Goal: Transaction & Acquisition: Purchase product/service

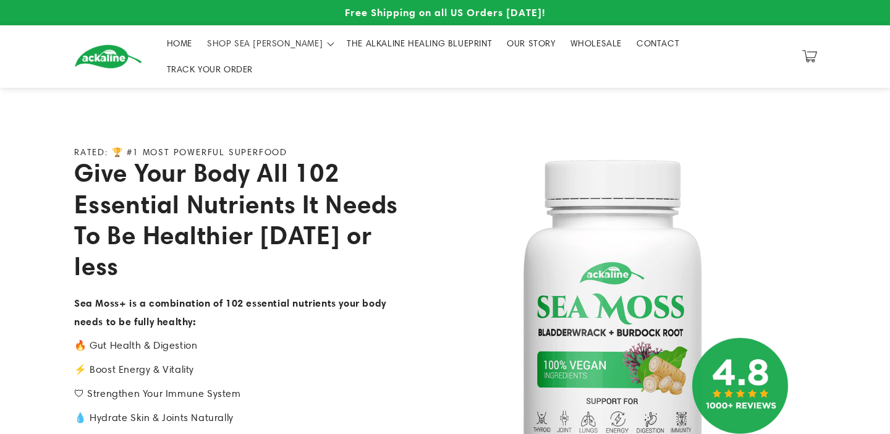
click at [386, 54] on link "THE ALKALINE HEALING BLUEPRINT" at bounding box center [419, 43] width 160 height 26
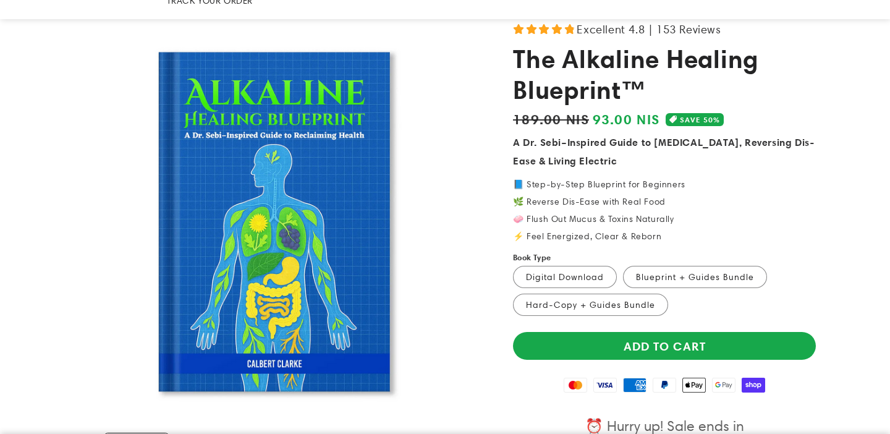
scroll to position [117, 0]
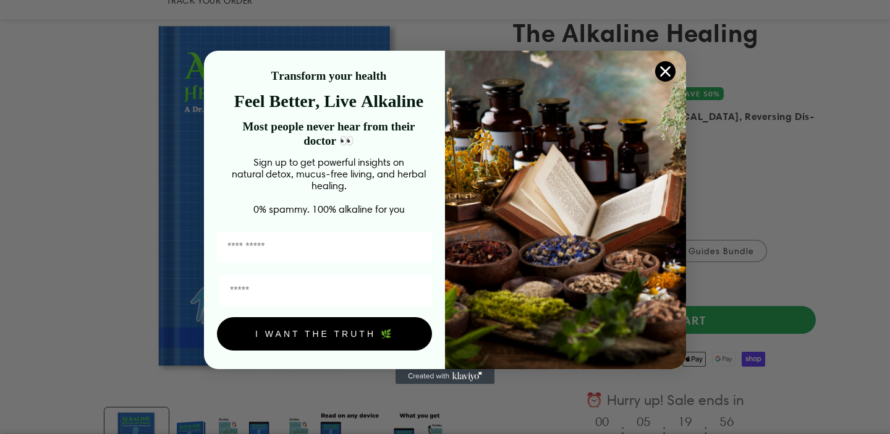
click at [662, 69] on circle "Close dialog" at bounding box center [665, 71] width 20 height 20
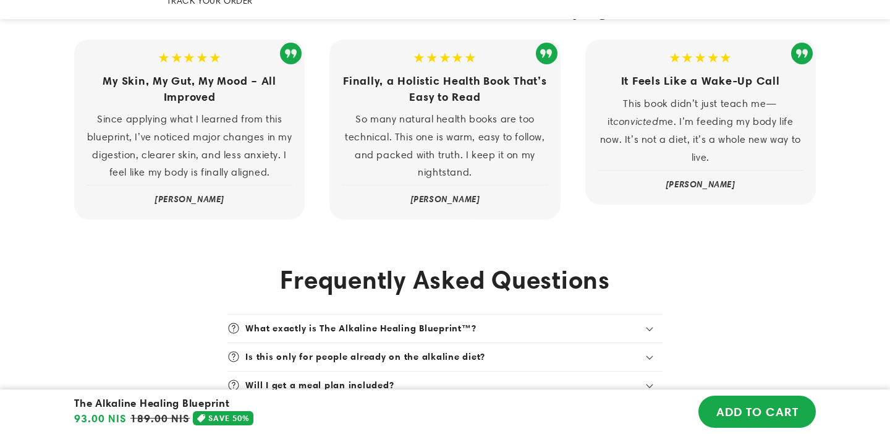
scroll to position [3352, 0]
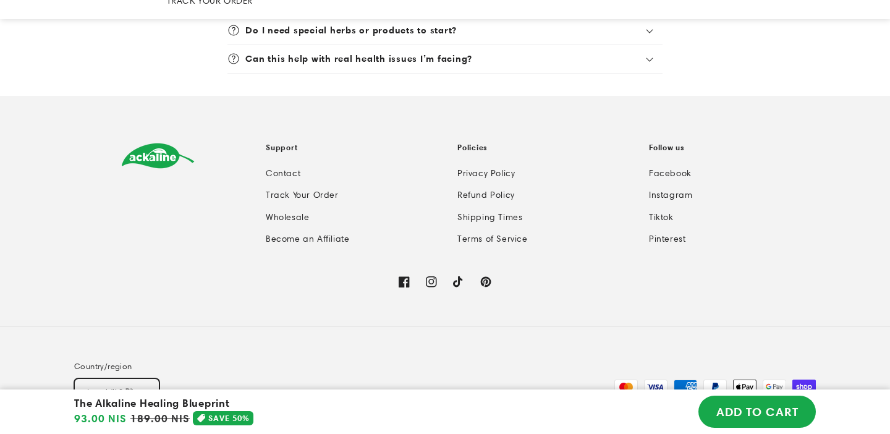
click at [83, 378] on button "Israel (ILS ₪)" at bounding box center [116, 391] width 85 height 26
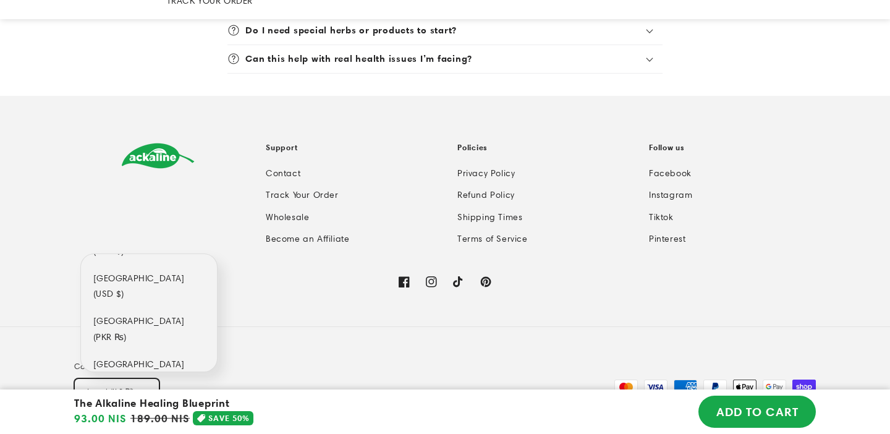
scroll to position [6492, 0]
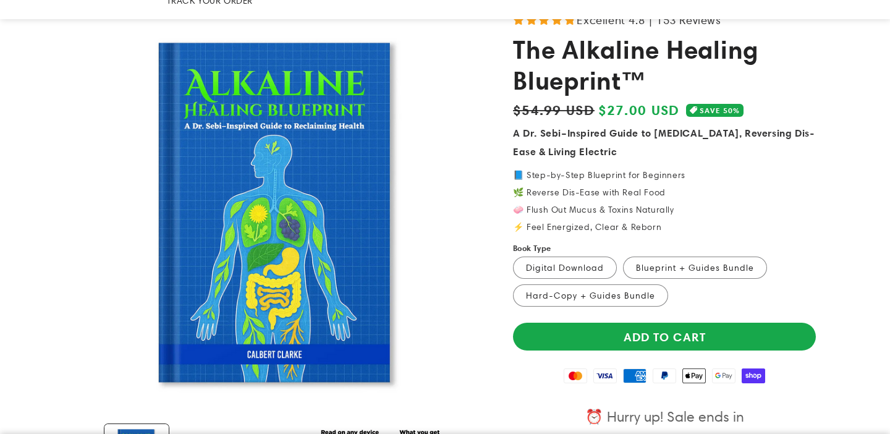
scroll to position [106, 0]
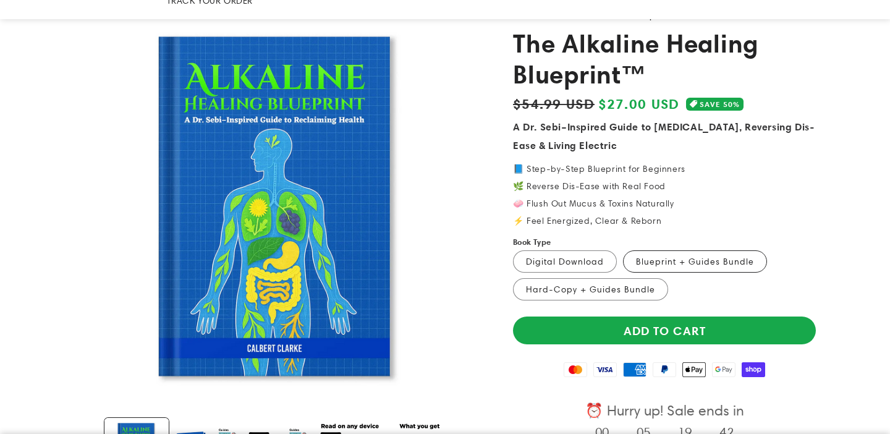
click at [651, 250] on label "Blueprint + Guides Bundle Variant sold out or unavailable" at bounding box center [695, 261] width 144 height 22
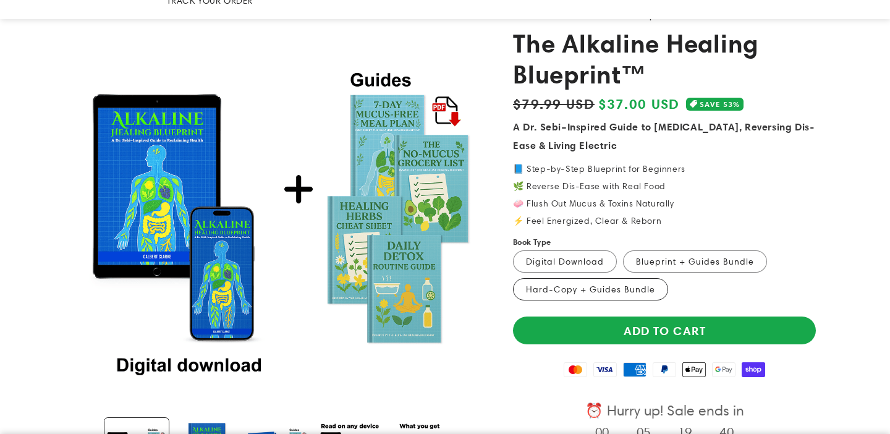
click at [604, 278] on label "Hard-Copy + Guides Bundle Variant sold out or unavailable" at bounding box center [590, 289] width 155 height 22
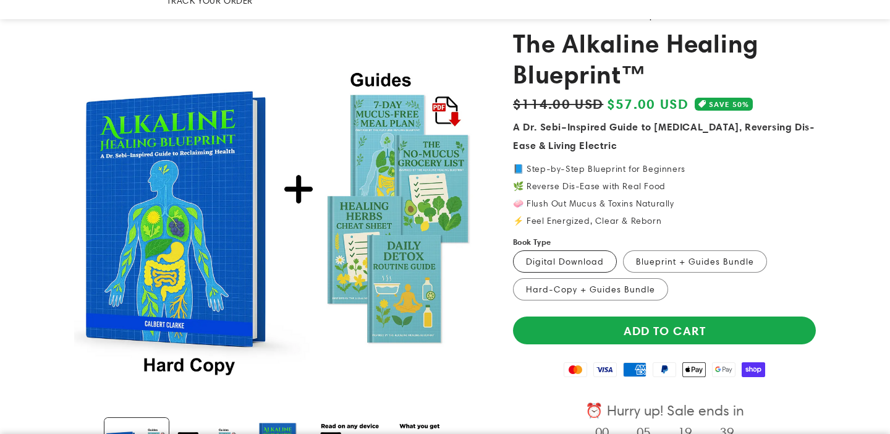
click at [571, 250] on label "Digital Download Variant sold out or unavailable" at bounding box center [565, 261] width 104 height 22
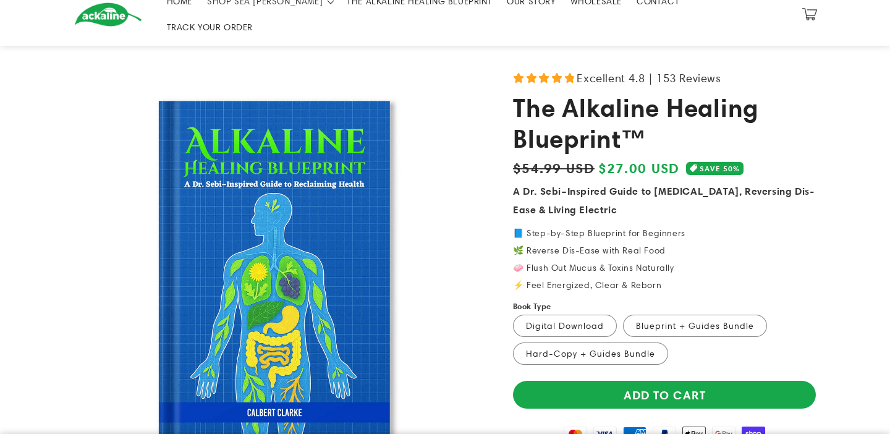
scroll to position [50, 0]
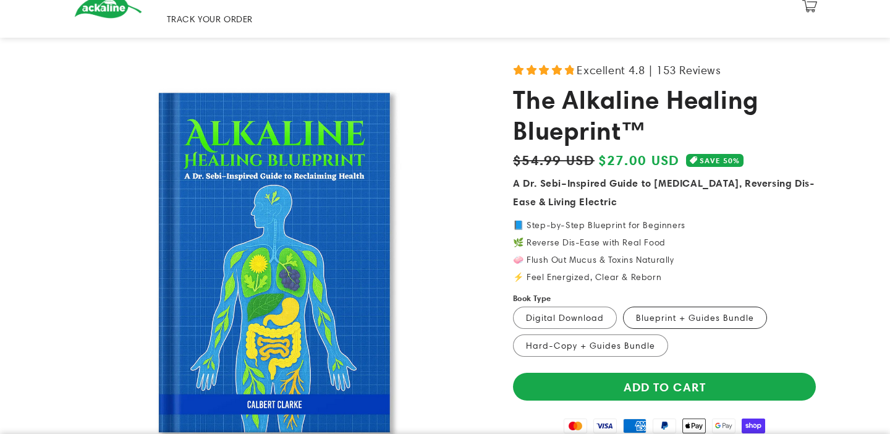
click at [709, 306] on label "Blueprint + Guides Bundle Variant sold out or unavailable" at bounding box center [695, 317] width 144 height 22
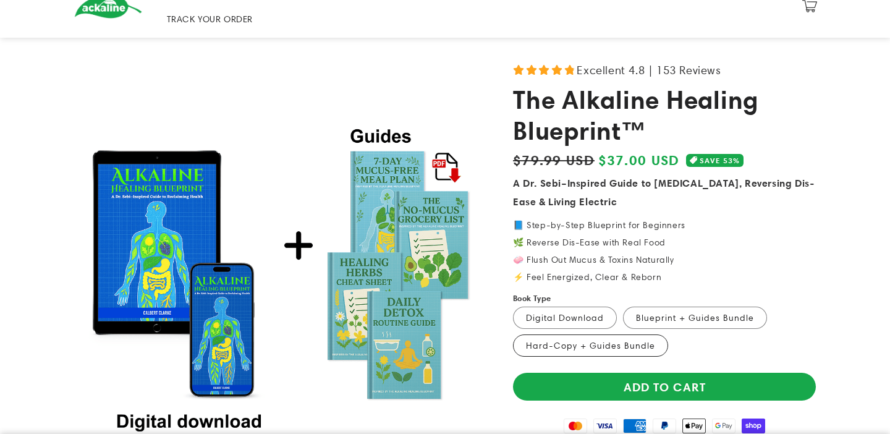
click at [591, 334] on label "Hard-Copy + Guides Bundle Variant sold out or unavailable" at bounding box center [590, 345] width 155 height 22
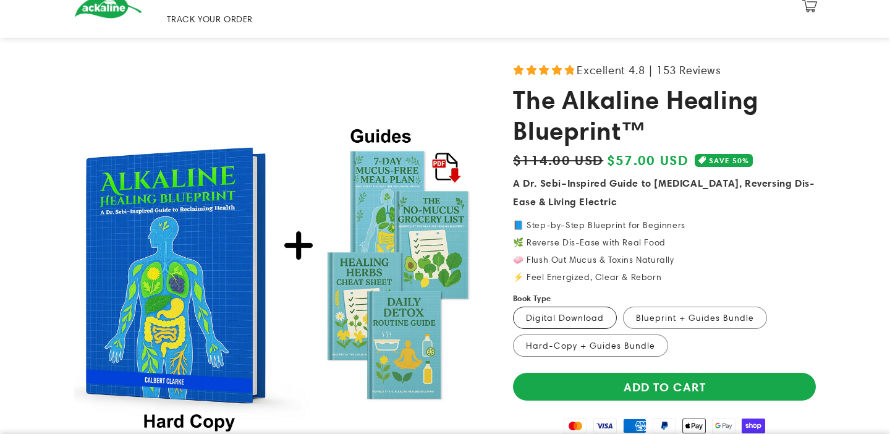
click at [561, 306] on label "Digital Download Variant sold out or unavailable" at bounding box center [565, 317] width 104 height 22
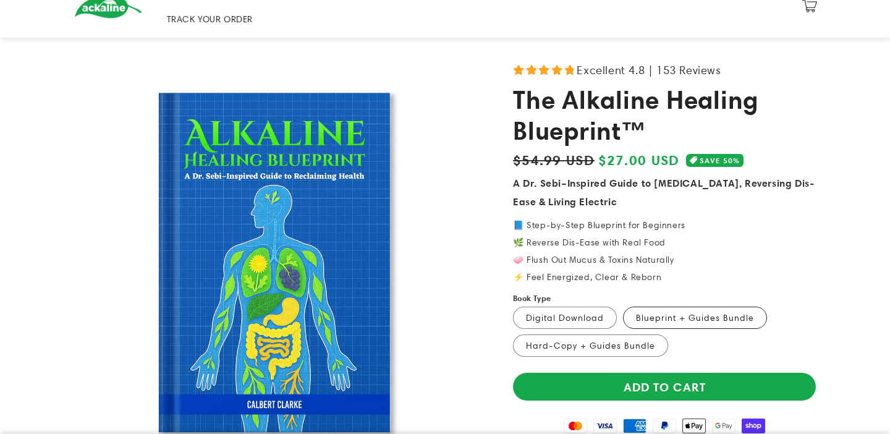
click at [704, 306] on label "Blueprint + Guides Bundle Variant sold out or unavailable" at bounding box center [695, 317] width 144 height 22
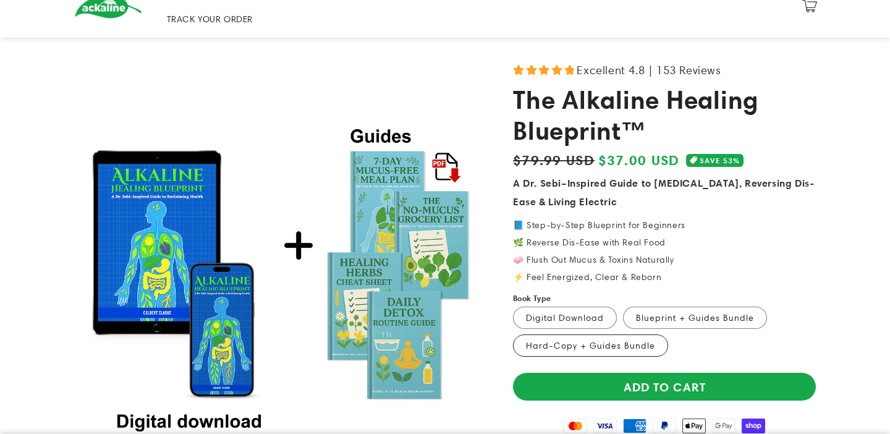
click at [593, 334] on label "Hard-Copy + Guides Bundle Variant sold out or unavailable" at bounding box center [590, 345] width 155 height 22
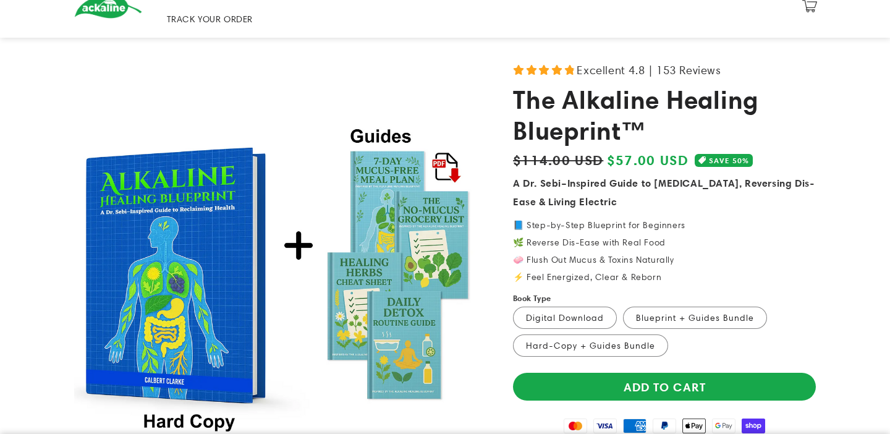
click at [800, 251] on p "📘 Step-by-Step Blueprint for Beginners 🌿 Reverse Dis-Ease with Real Food 🧼 Flus…" at bounding box center [664, 251] width 303 height 61
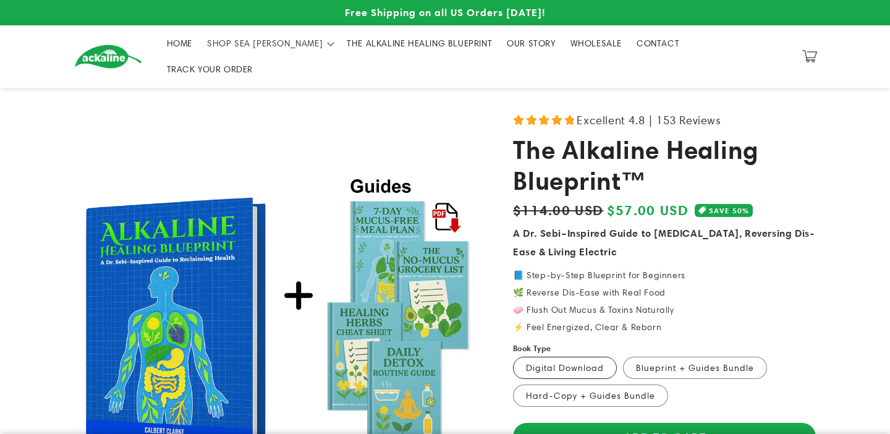
click at [568, 356] on label "Digital Download Variant sold out or unavailable" at bounding box center [565, 367] width 104 height 22
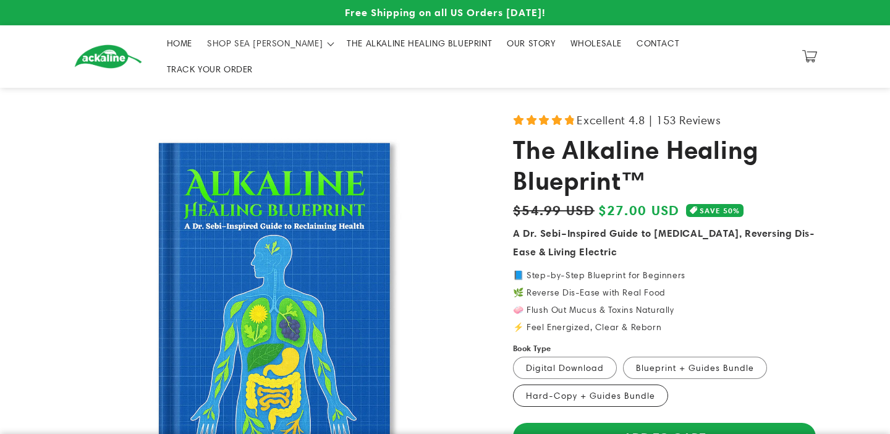
click at [593, 384] on label "Hard-Copy + Guides Bundle Variant sold out or unavailable" at bounding box center [590, 395] width 155 height 22
